Goal: Task Accomplishment & Management: Use online tool/utility

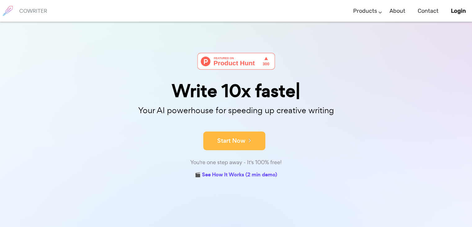
click at [236, 146] on button "Start Now" at bounding box center [234, 140] width 62 height 19
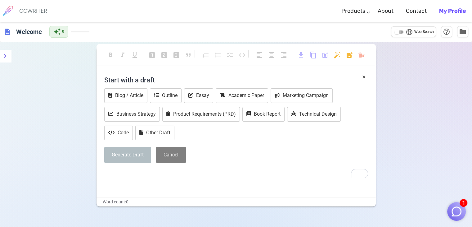
click at [404, 31] on input "language Web Search" at bounding box center [397, 31] width 22 height 7
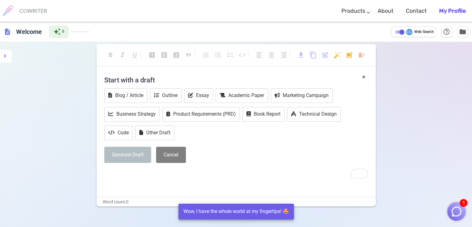
click at [402, 33] on input "language Web Search" at bounding box center [402, 31] width 22 height 7
checkbox input "false"
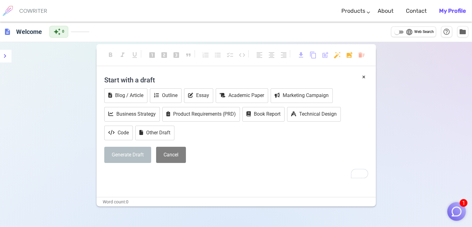
click at [182, 75] on h4 "Start with a draft" at bounding box center [236, 79] width 264 height 15
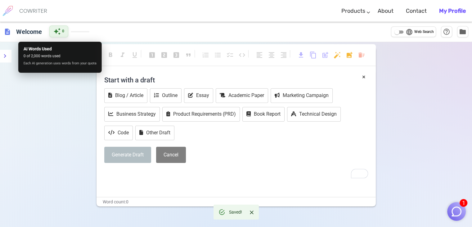
click at [61, 31] on div "auto_awesome 0" at bounding box center [58, 31] width 19 height 12
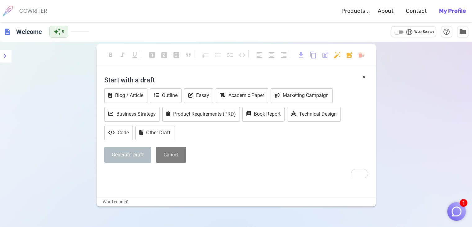
click at [91, 27] on div "description Welcome auto_awesome 0 language Web Search help_outline folder" at bounding box center [236, 32] width 472 height 20
